Goal: Entertainment & Leisure: Consume media (video, audio)

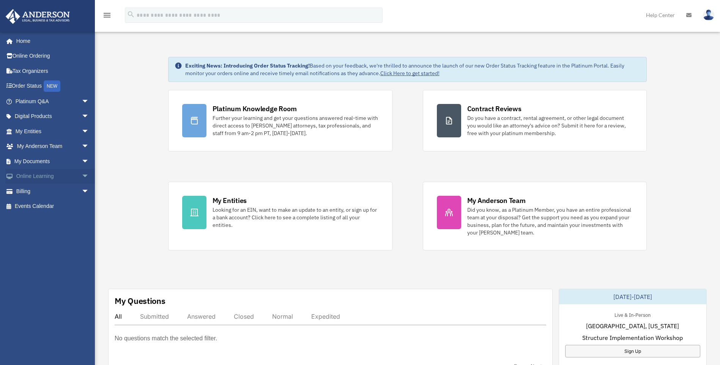
click at [55, 179] on link "Online Learning arrow_drop_down" at bounding box center [52, 176] width 95 height 15
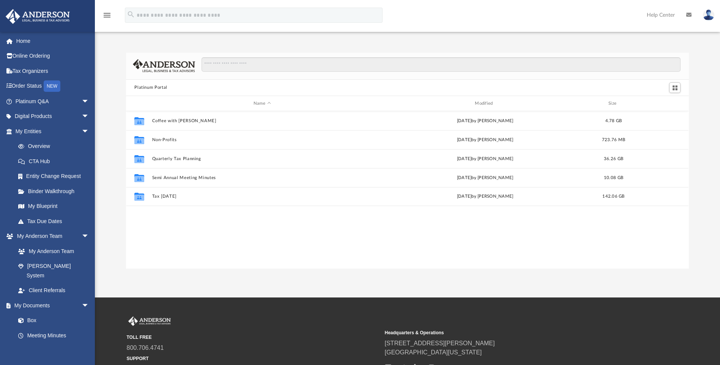
scroll to position [167, 557]
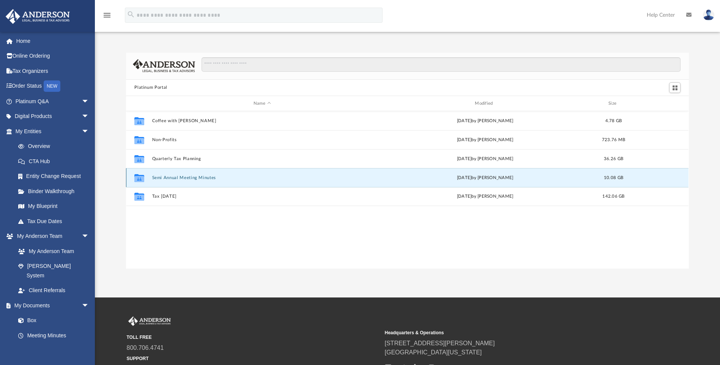
click at [172, 178] on button "Semi Annual Meeting Minutes" at bounding box center [262, 177] width 220 height 5
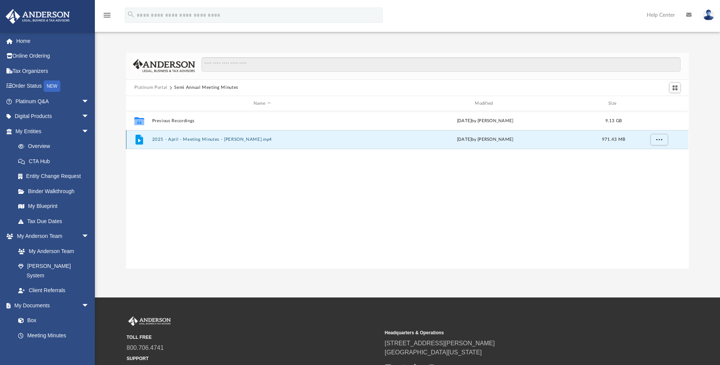
click at [199, 140] on button "2025 - April - Meeting Minutes - [PERSON_NAME].mp4" at bounding box center [262, 139] width 220 height 5
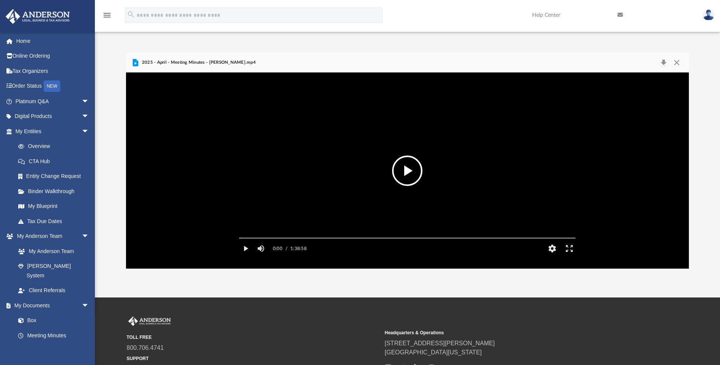
click at [412, 174] on button "File preview" at bounding box center [407, 171] width 30 height 30
click at [415, 162] on video "File preview" at bounding box center [408, 171] width 348 height 174
click at [398, 154] on video "File preview" at bounding box center [408, 171] width 348 height 174
click at [360, 160] on video "File preview" at bounding box center [408, 171] width 348 height 174
